Goal: Transaction & Acquisition: Book appointment/travel/reservation

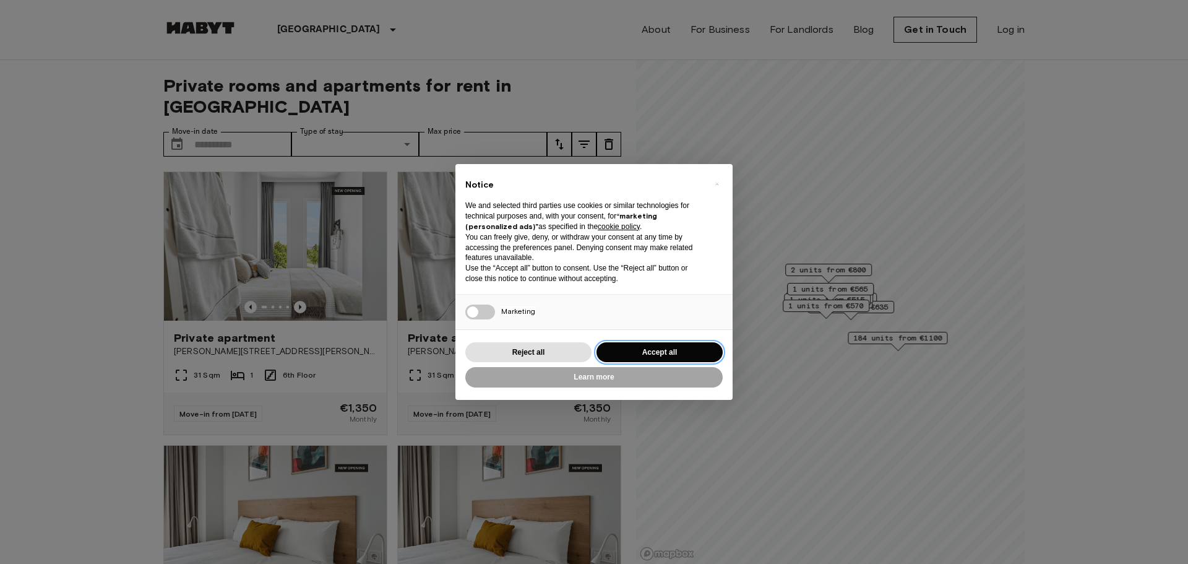
click at [638, 355] on button "Accept all" at bounding box center [659, 352] width 126 height 20
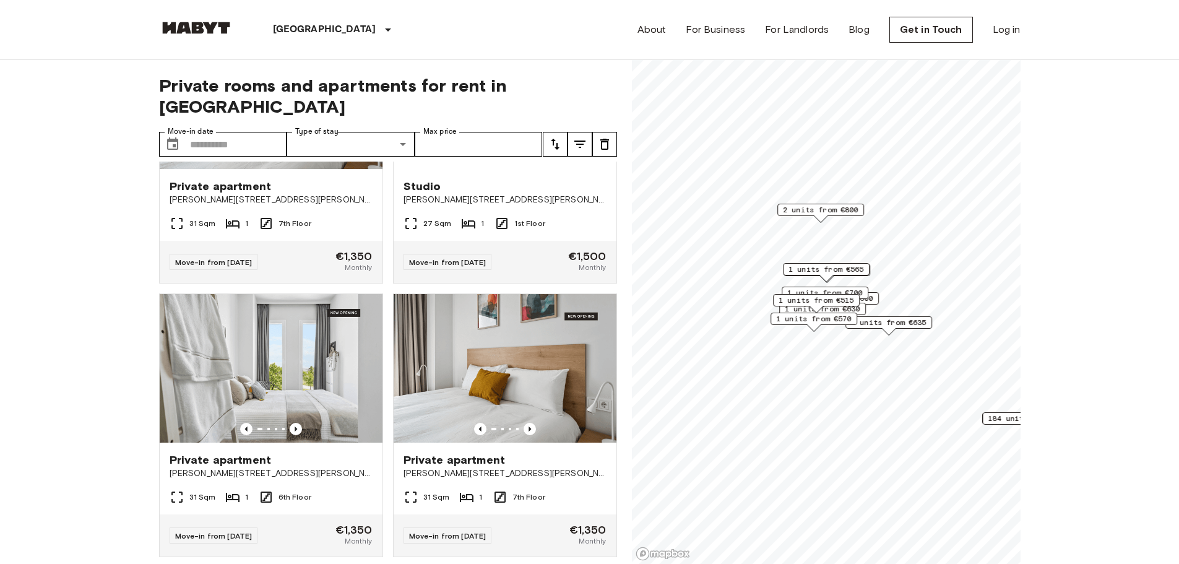
scroll to position [804, 0]
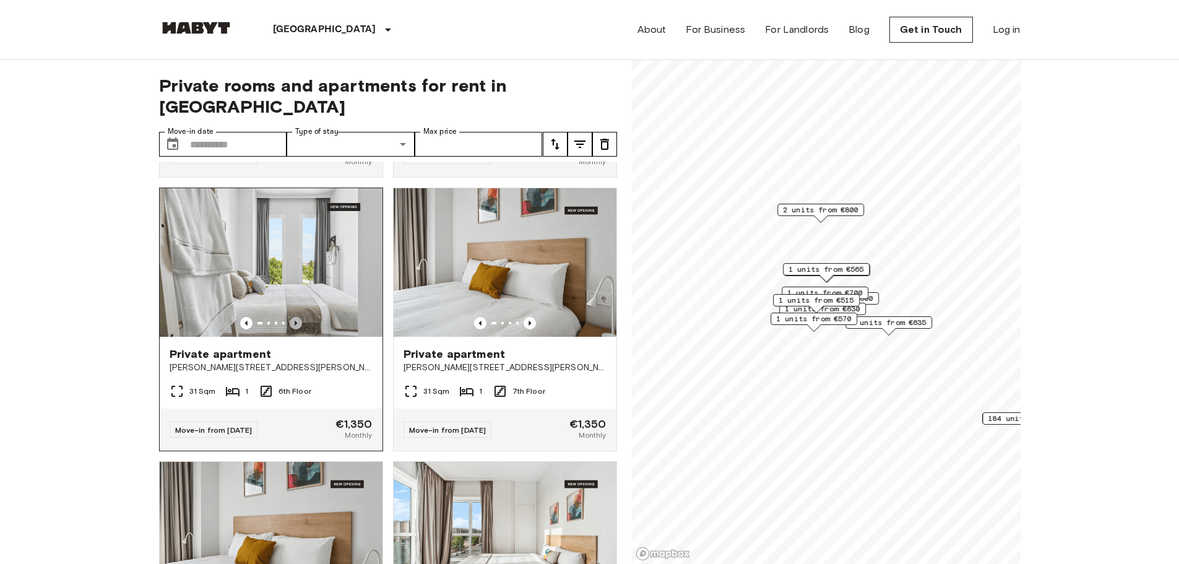
click at [295, 317] on icon "Previous image" at bounding box center [296, 323] width 12 height 12
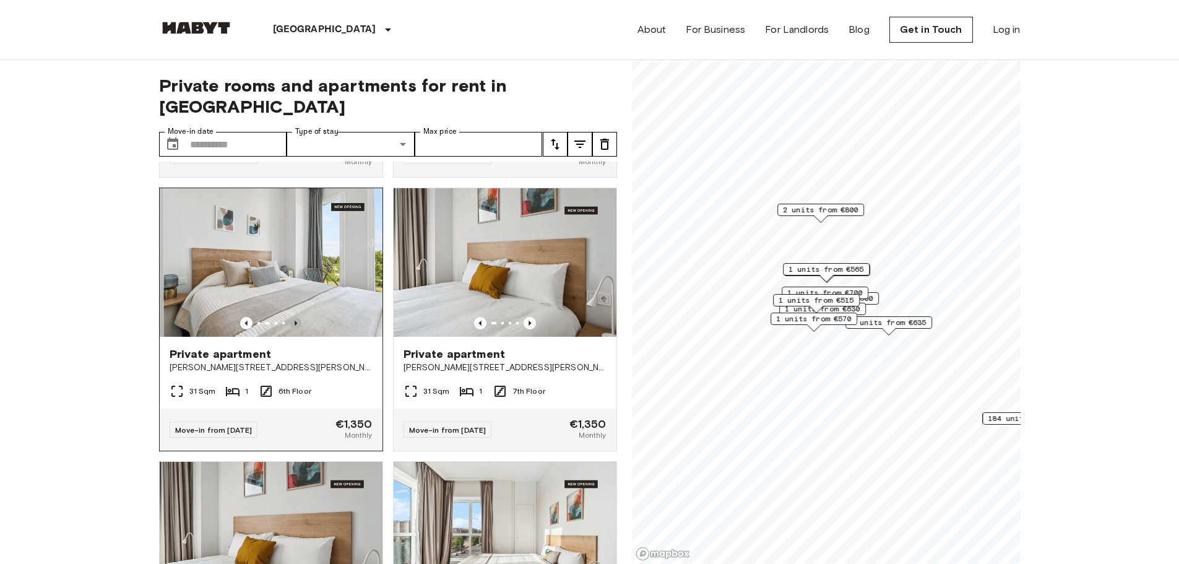
click at [295, 317] on icon "Previous image" at bounding box center [296, 323] width 12 height 12
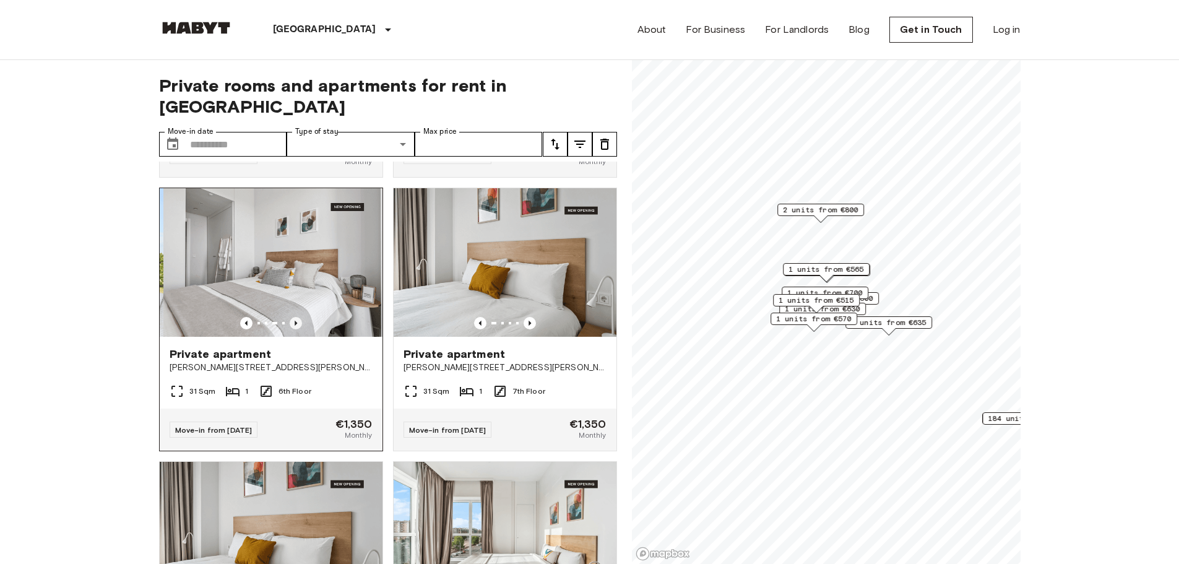
click at [295, 317] on icon "Previous image" at bounding box center [296, 323] width 12 height 12
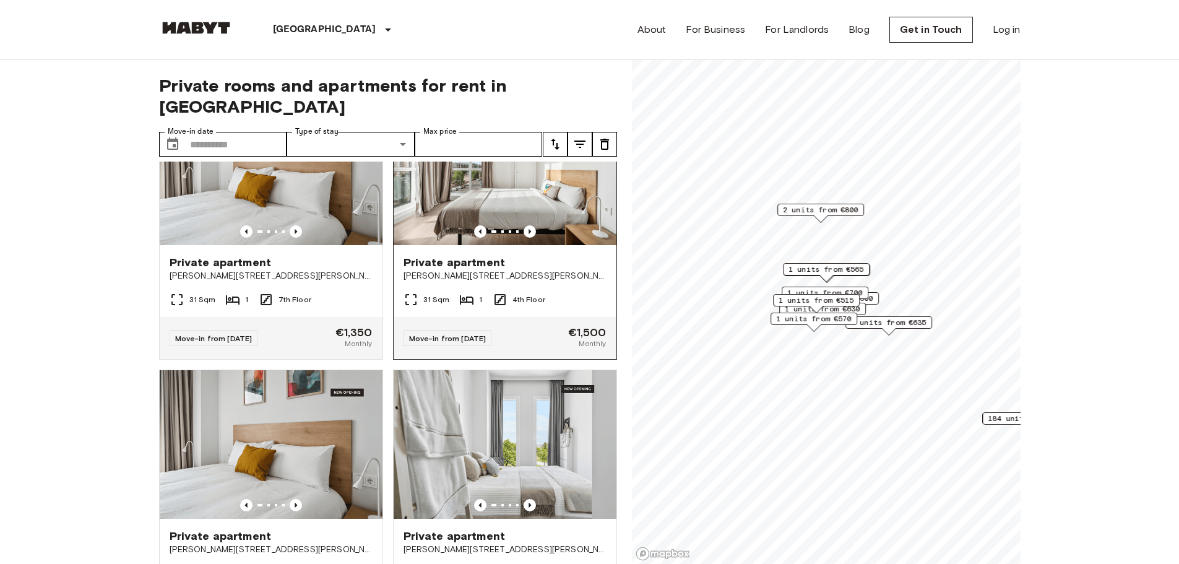
scroll to position [1361, 0]
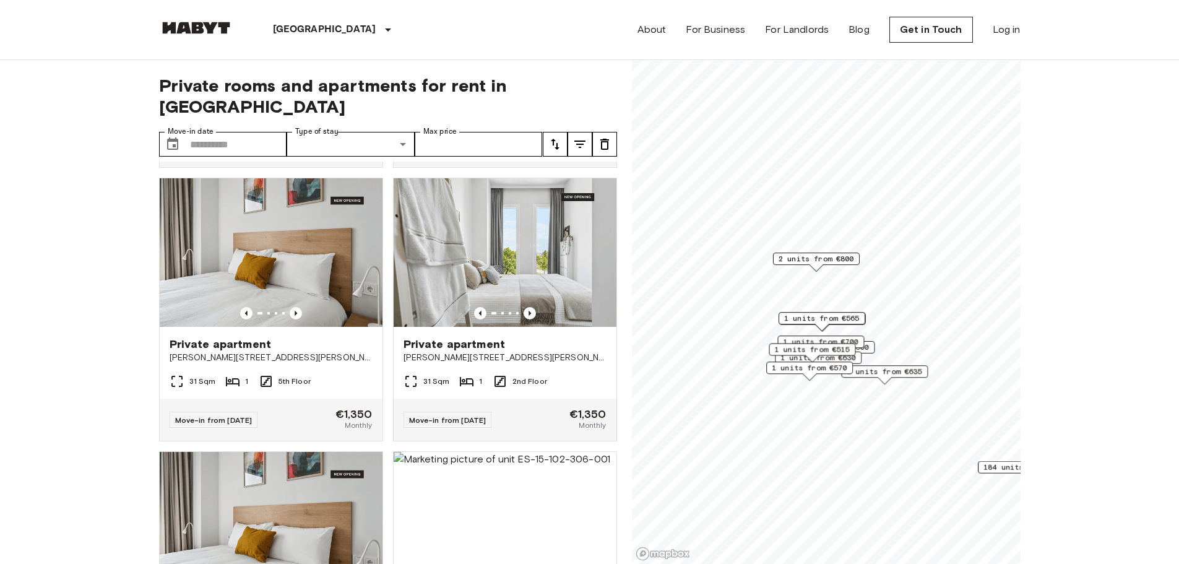
scroll to position [1008, 0]
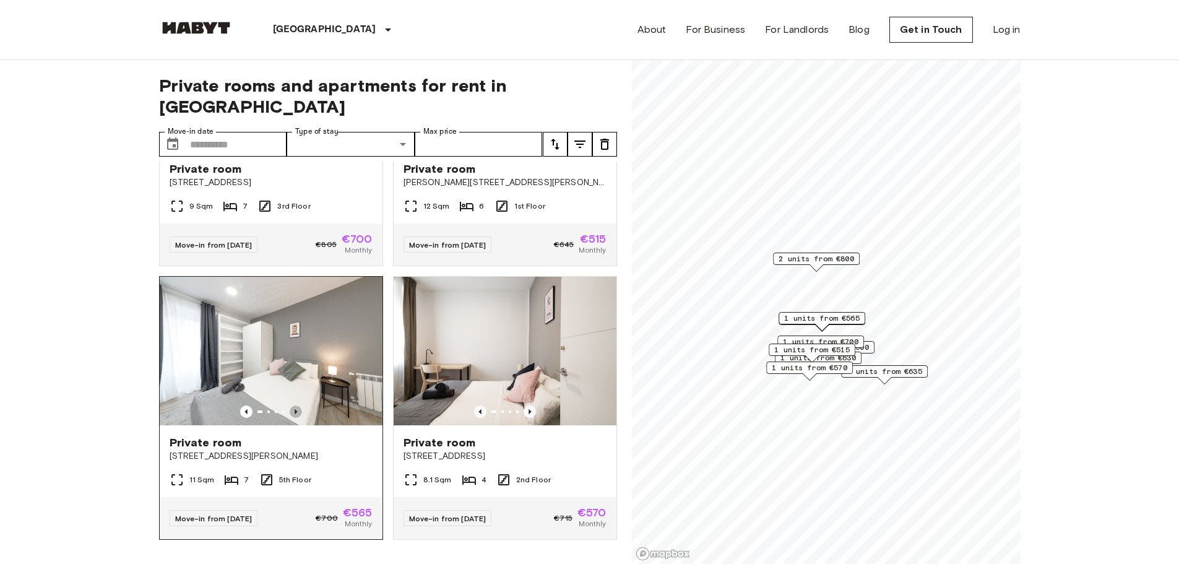
click at [294, 409] on icon "Previous image" at bounding box center [295, 411] width 2 height 5
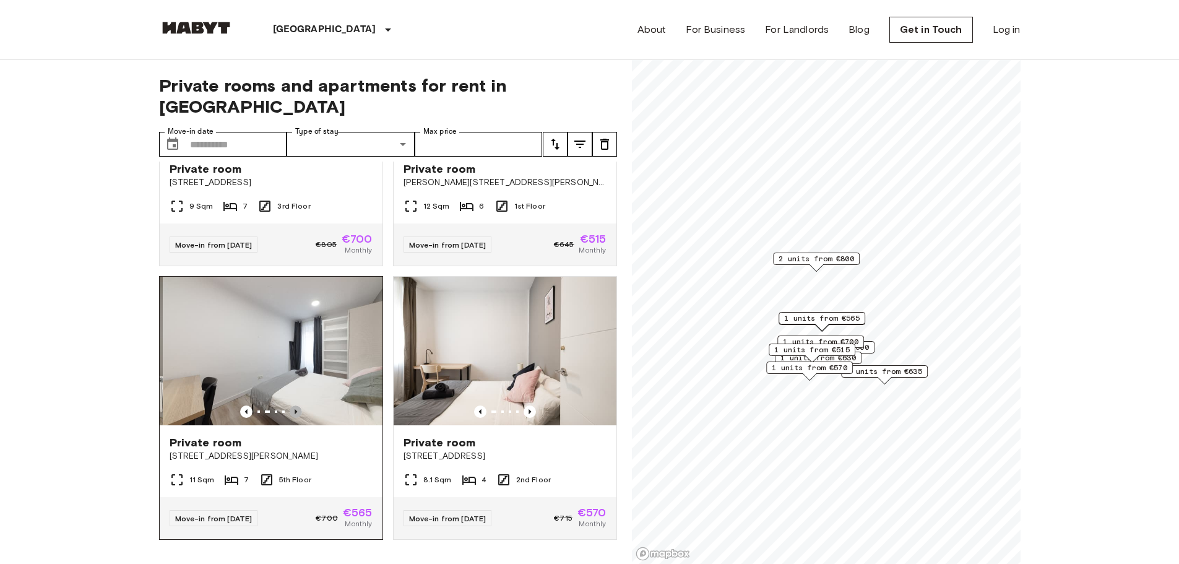
click at [294, 409] on icon "Previous image" at bounding box center [295, 411] width 2 height 5
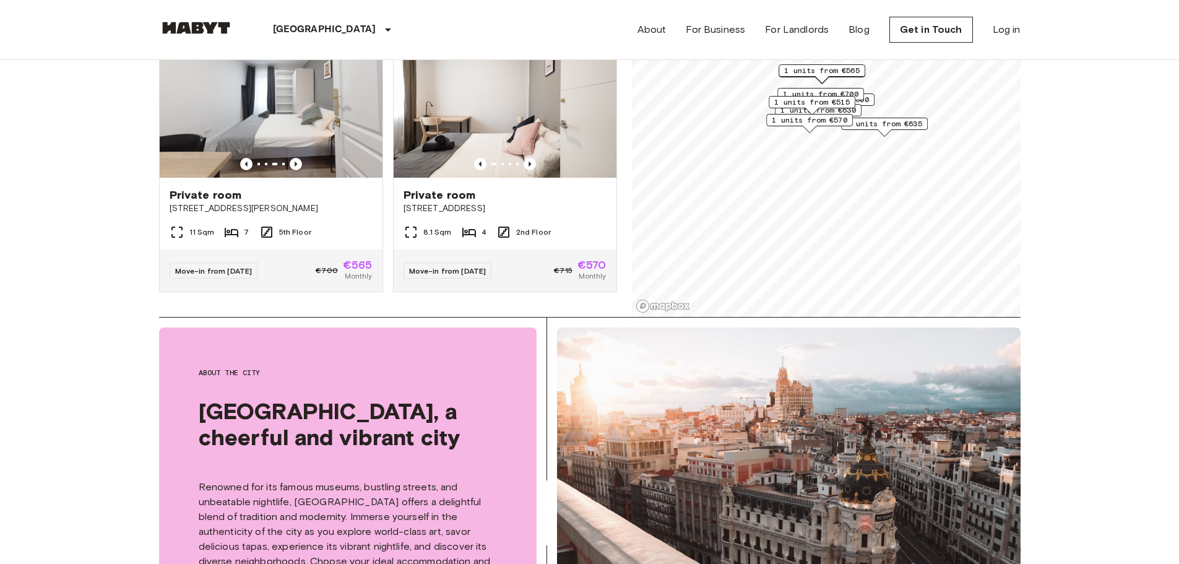
scroll to position [186, 0]
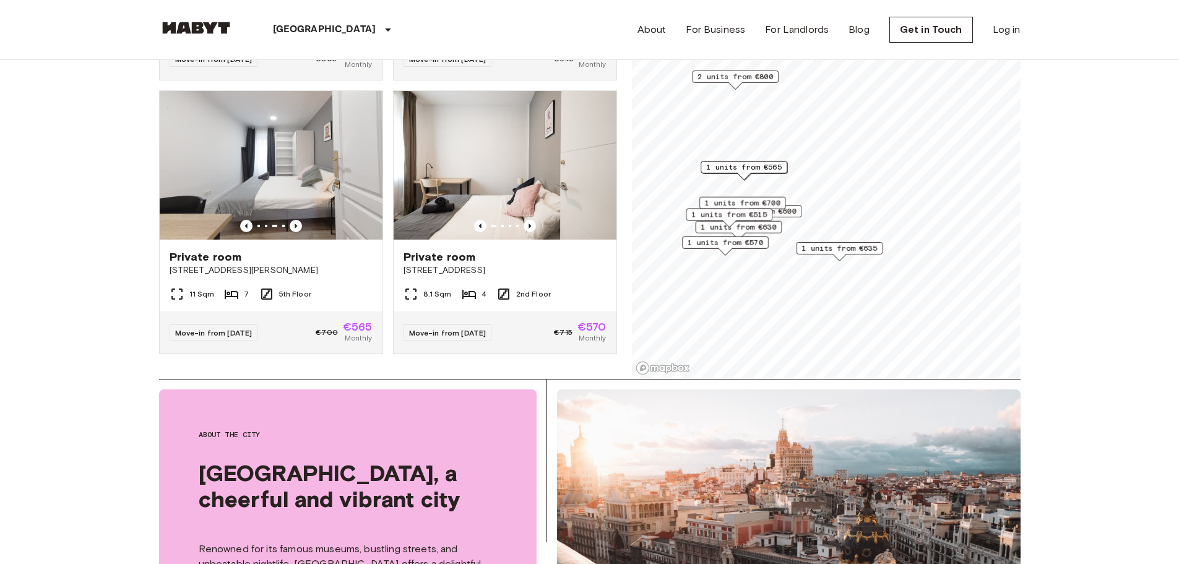
scroll to position [106, 0]
